Goal: Find contact information: Find contact information

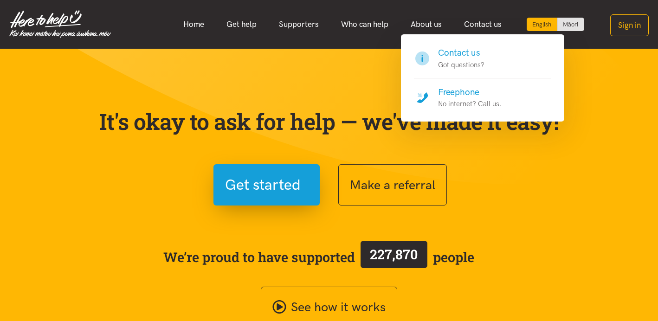
click at [463, 51] on h4 "Contact us" at bounding box center [461, 52] width 46 height 13
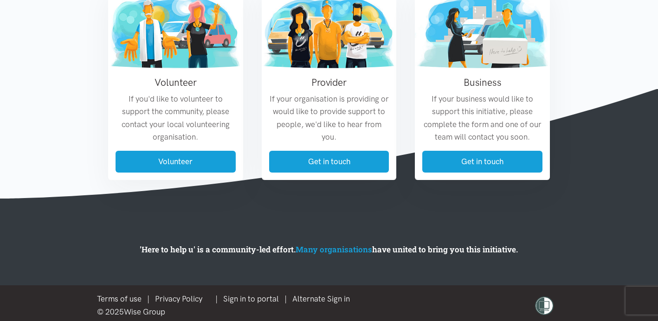
scroll to position [619, 0]
